Goal: Task Accomplishment & Management: Manage account settings

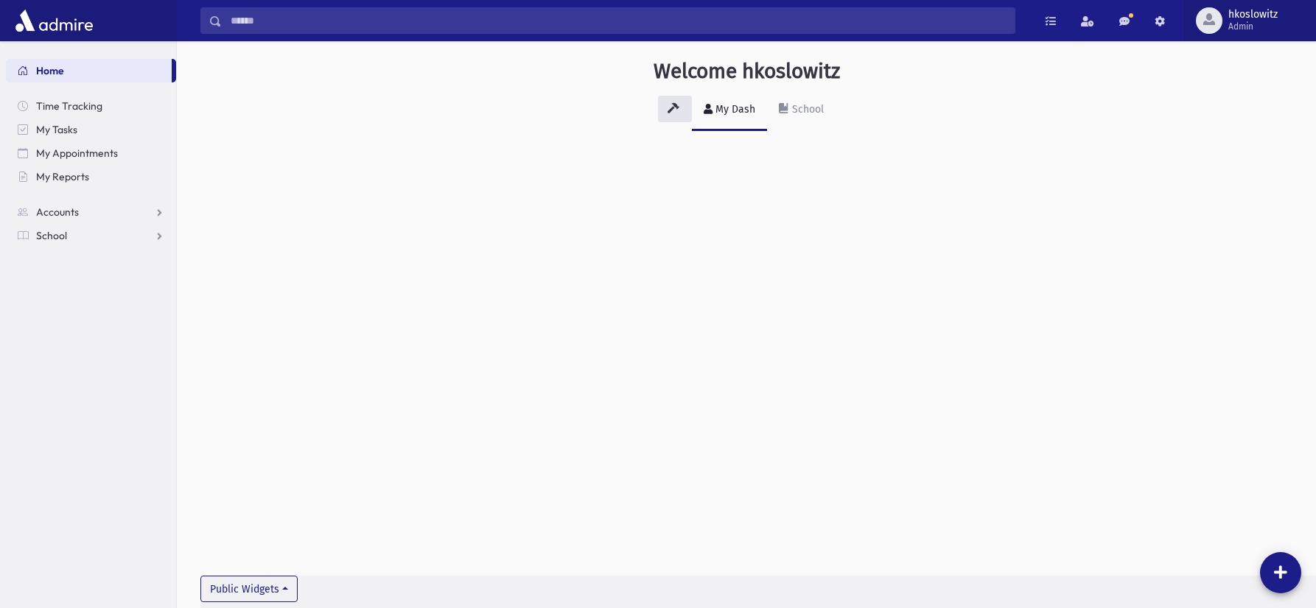
click at [1251, 23] on span "Admin" at bounding box center [1252, 27] width 49 height 12
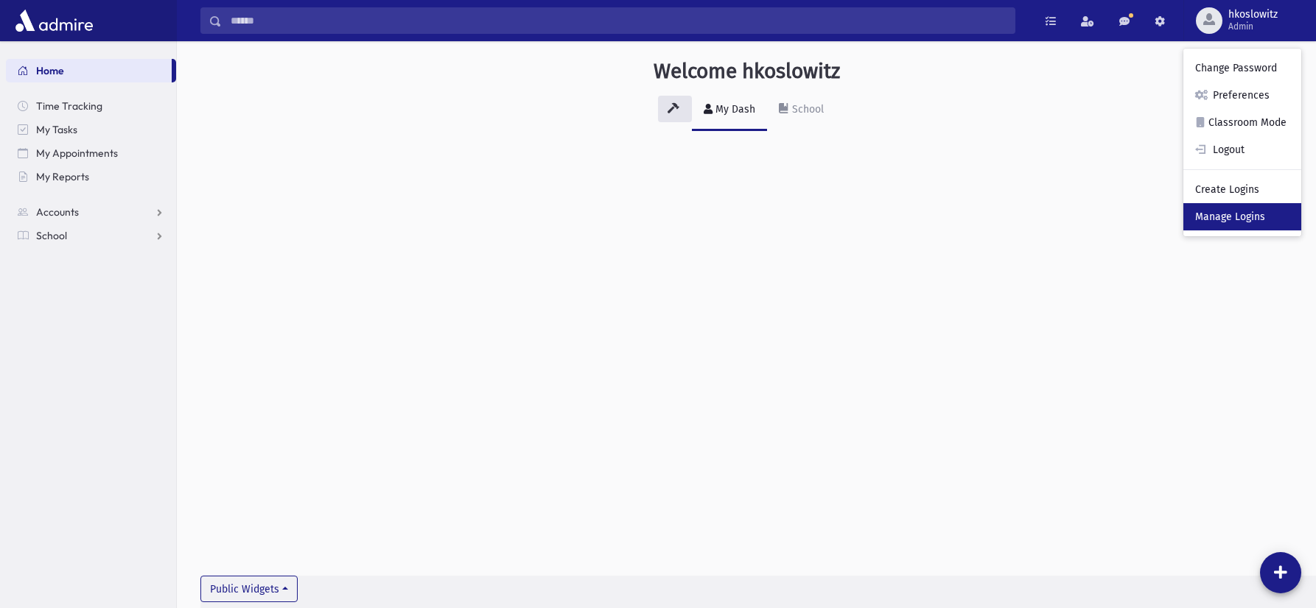
click at [1246, 217] on link "Manage Logins" at bounding box center [1242, 216] width 118 height 27
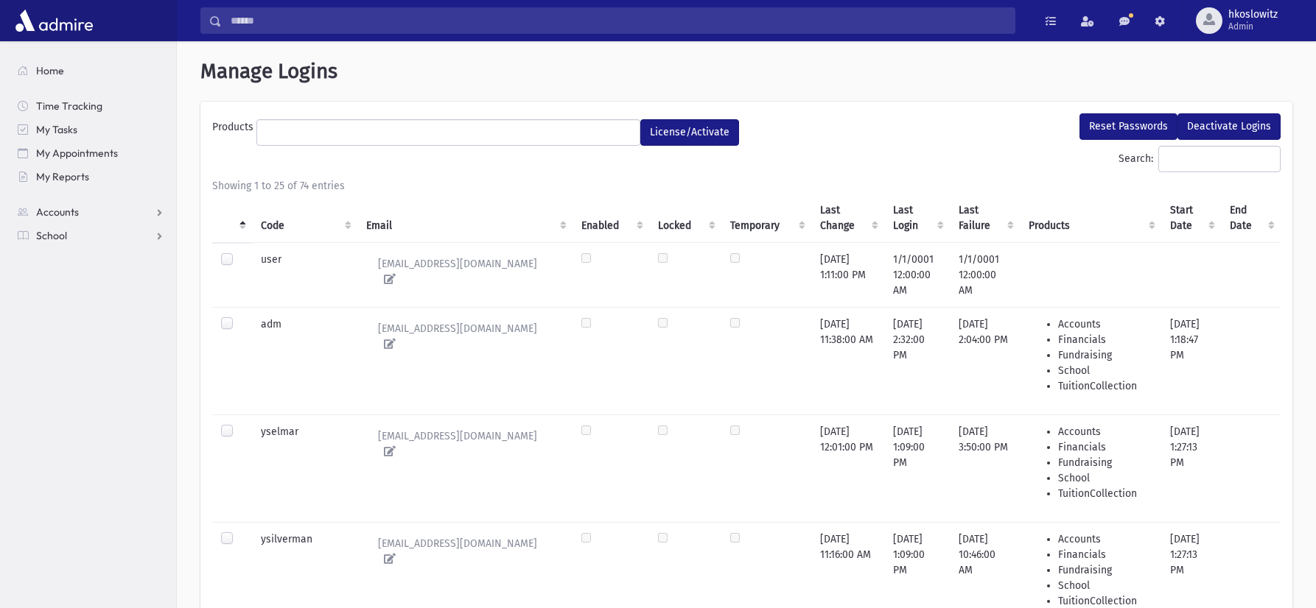
select select
click at [1221, 155] on input "Search:" at bounding box center [1219, 159] width 122 height 27
type input "******"
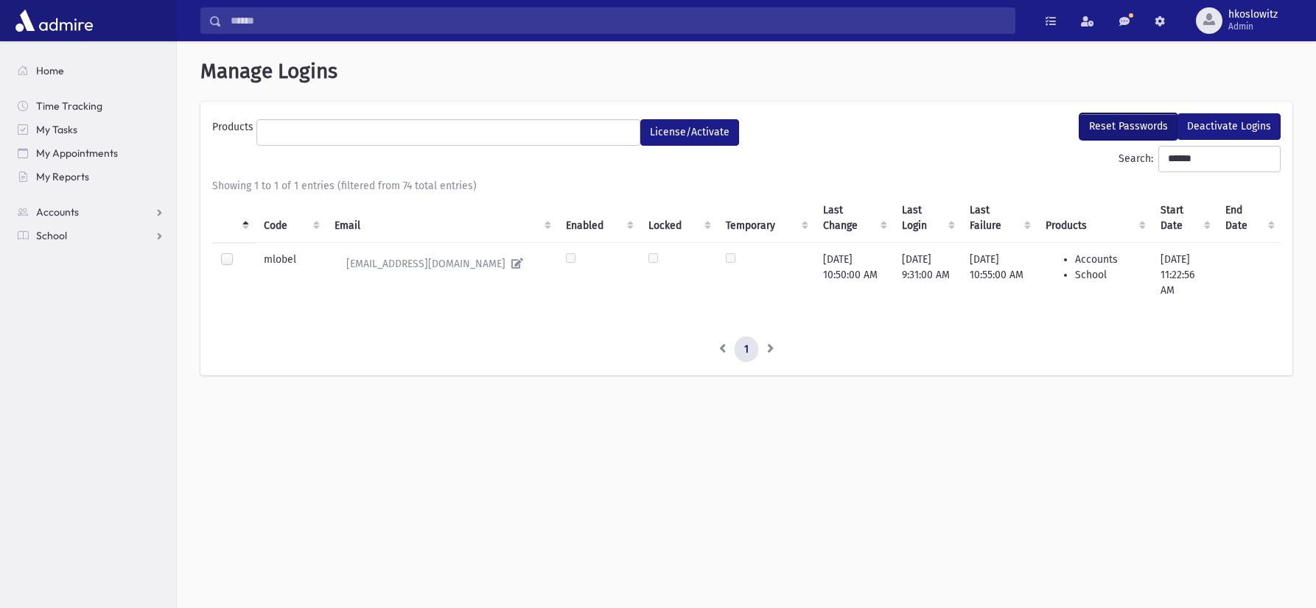
click at [1126, 127] on button "Reset Passwords" at bounding box center [1128, 126] width 98 height 27
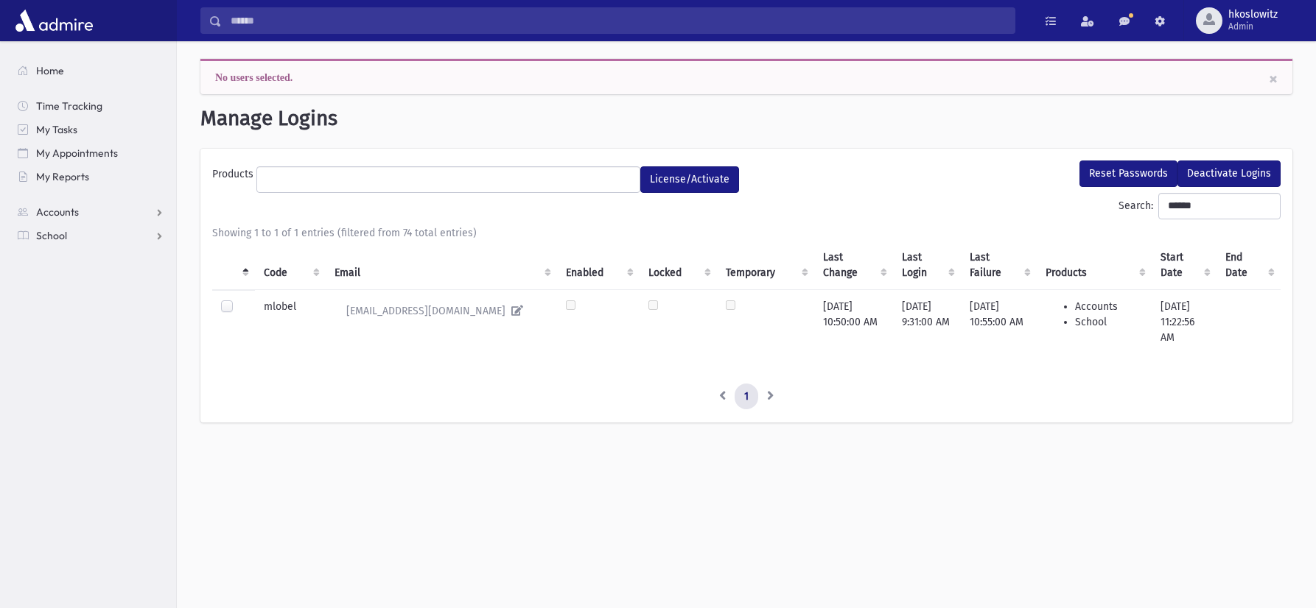
click at [239, 300] on label at bounding box center [239, 300] width 0 height 0
click at [1103, 169] on button "Reset Passwords" at bounding box center [1128, 174] width 98 height 27
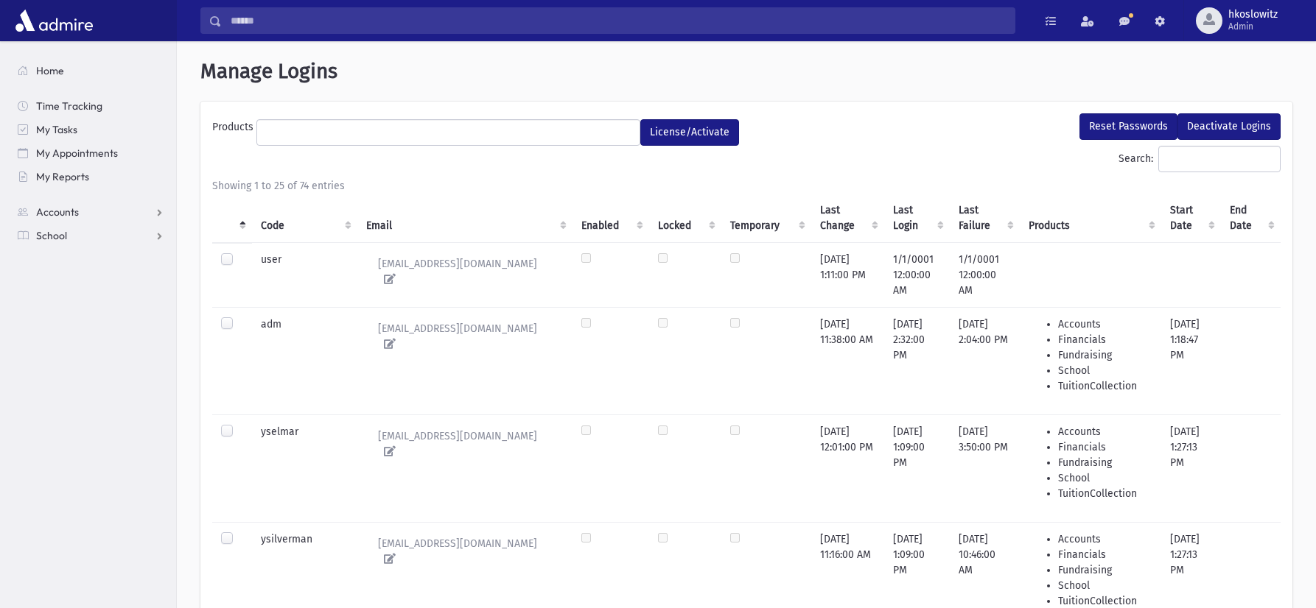
select select
click at [1158, 164] on input "Search:" at bounding box center [1219, 159] width 122 height 27
type input "******"
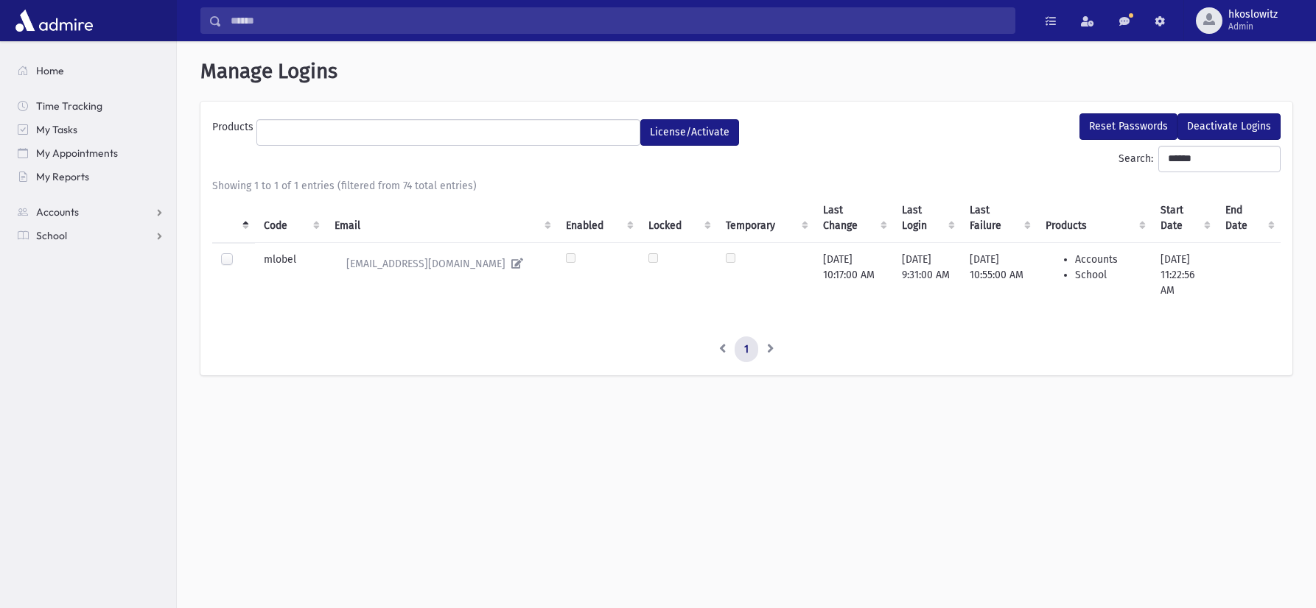
click at [357, 4] on div "Search Results All Accounts Students" at bounding box center [746, 20] width 1139 height 41
